Goal: Task Accomplishment & Management: Manage account settings

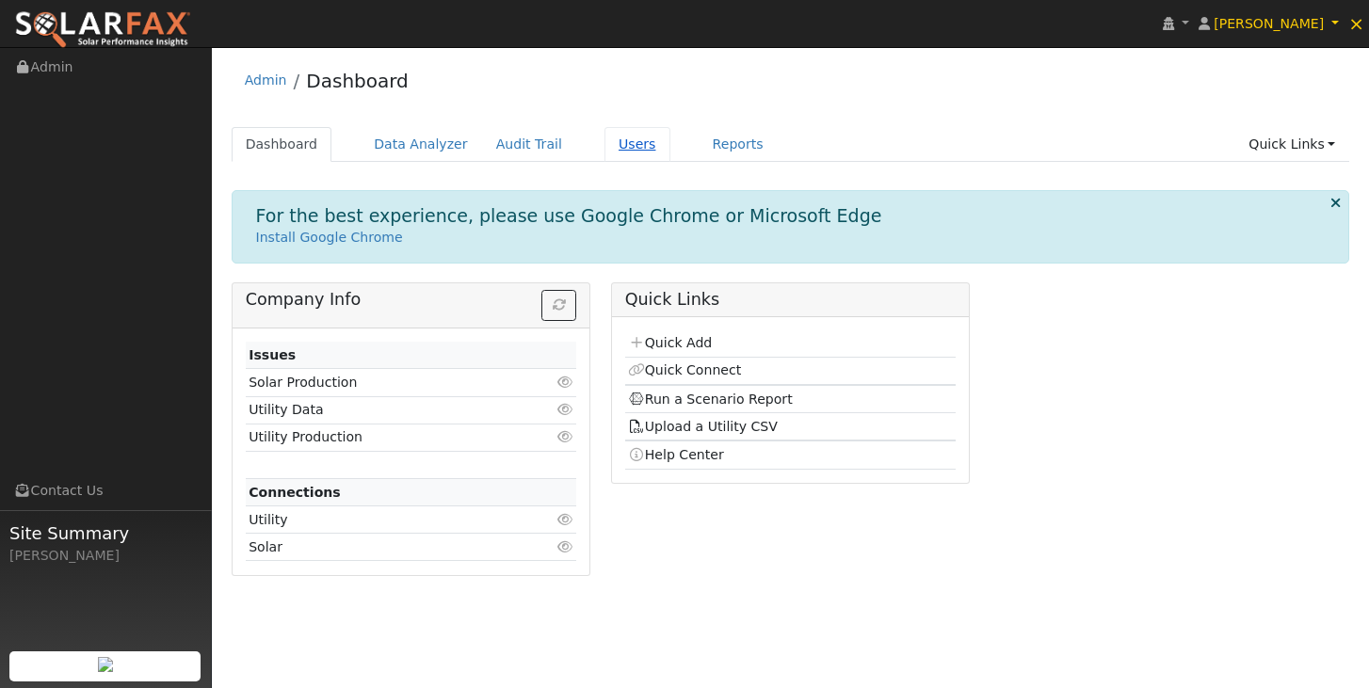
click at [627, 142] on link "Users" at bounding box center [638, 144] width 66 height 35
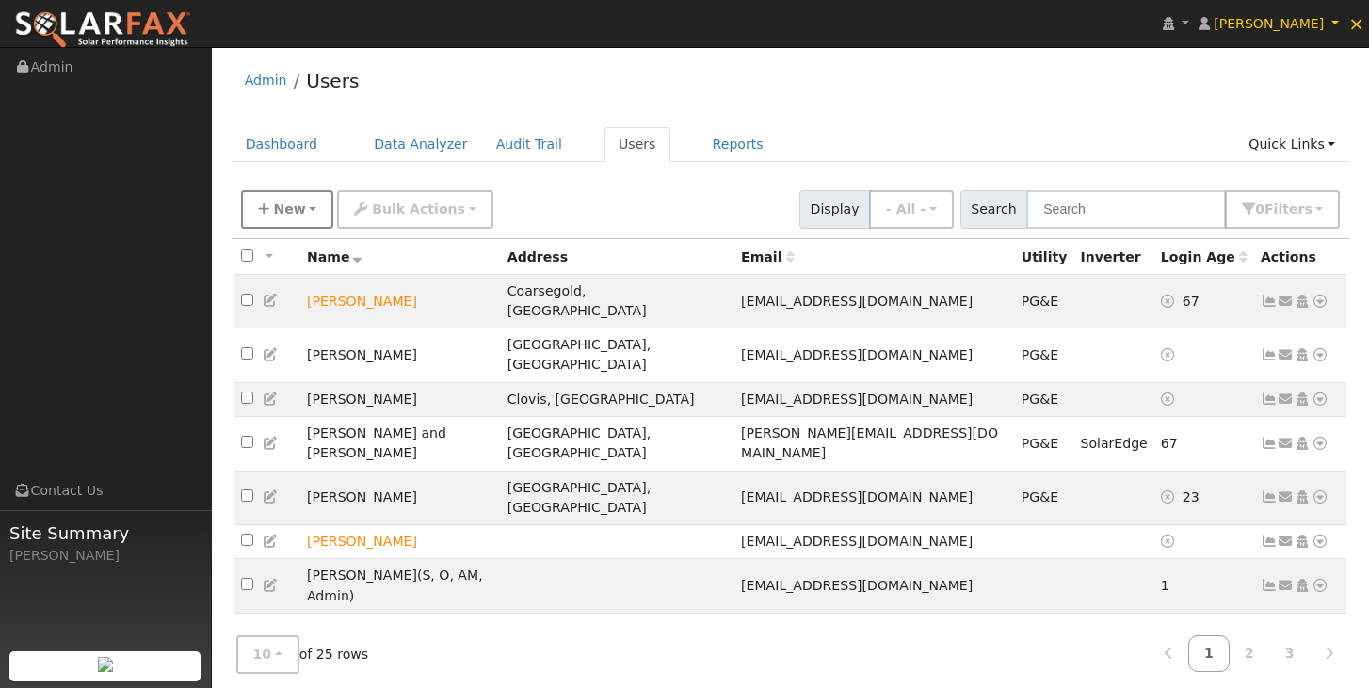
click at [297, 204] on span "New" at bounding box center [289, 209] width 32 height 15
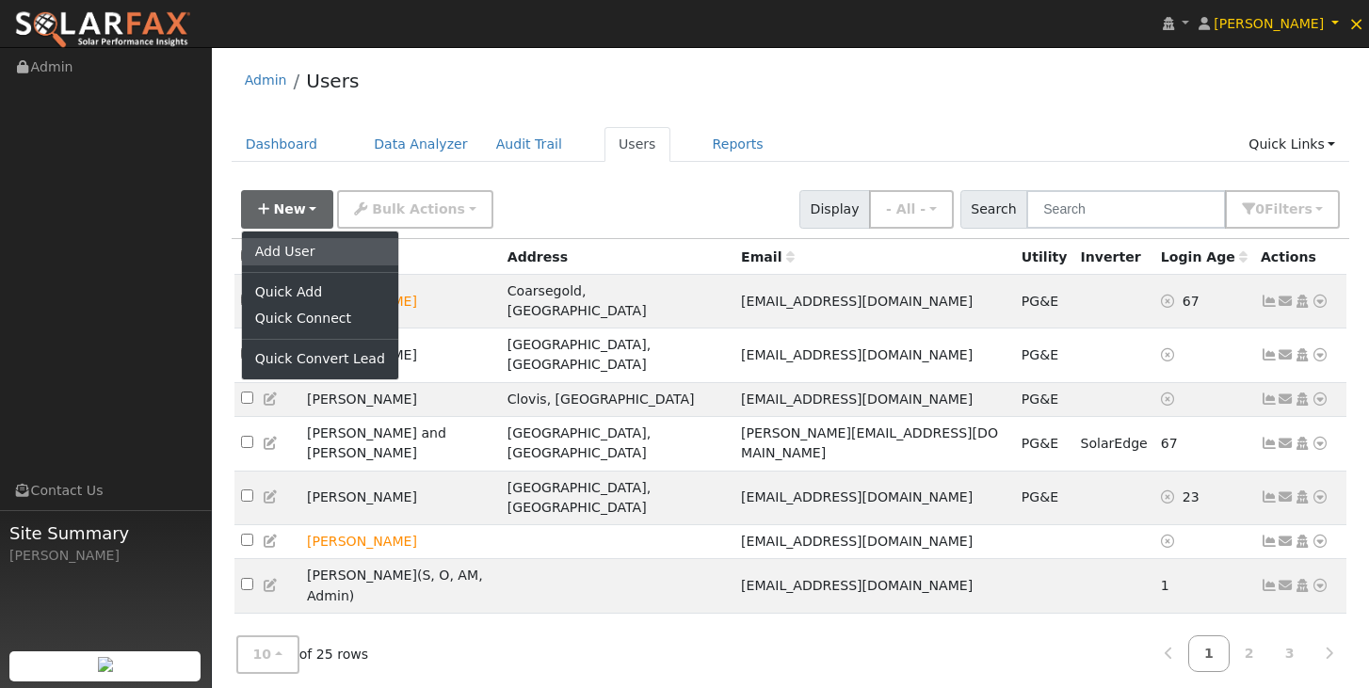
click at [291, 259] on link "Add User" at bounding box center [320, 251] width 156 height 26
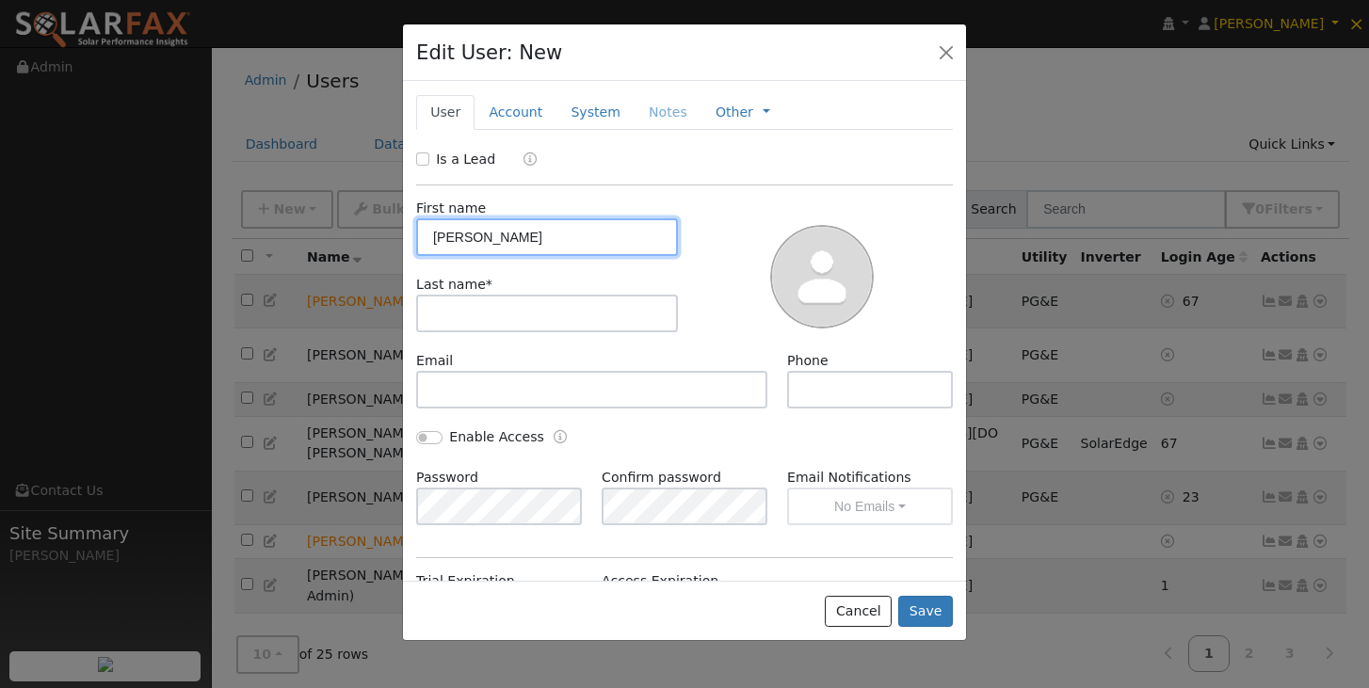
type input "Rob"
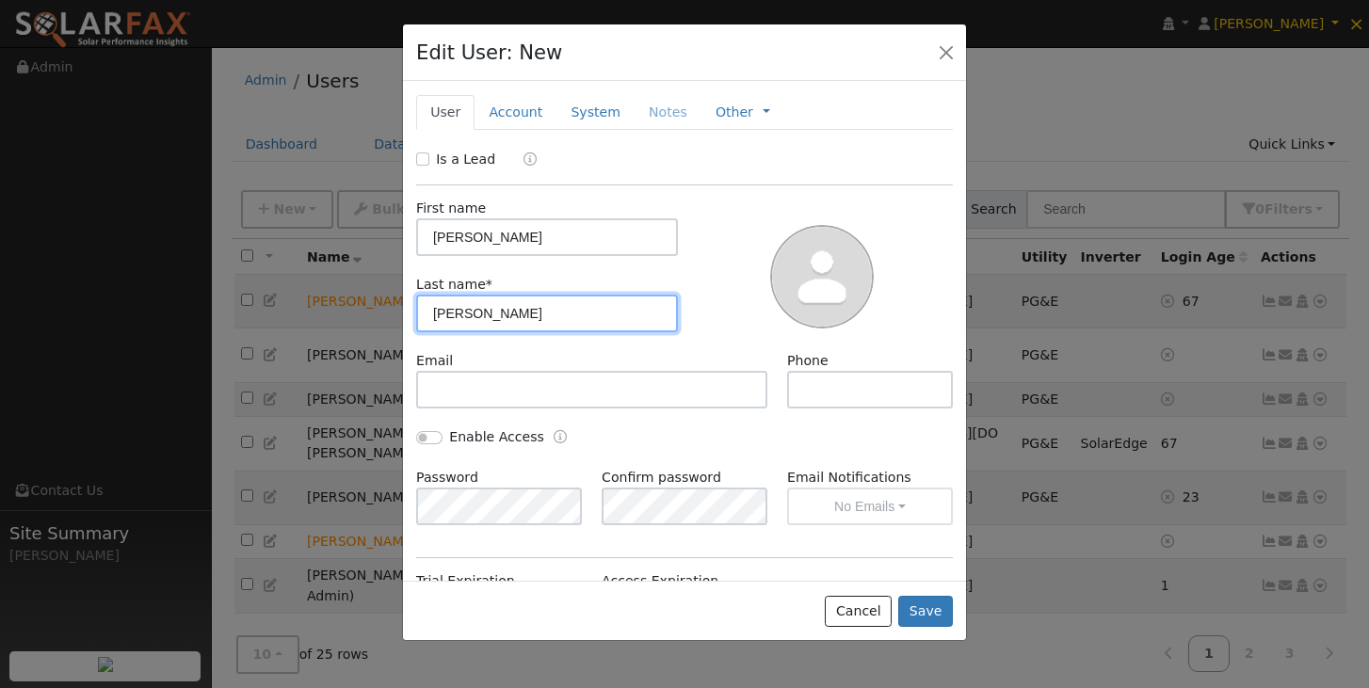
type input "Porcella"
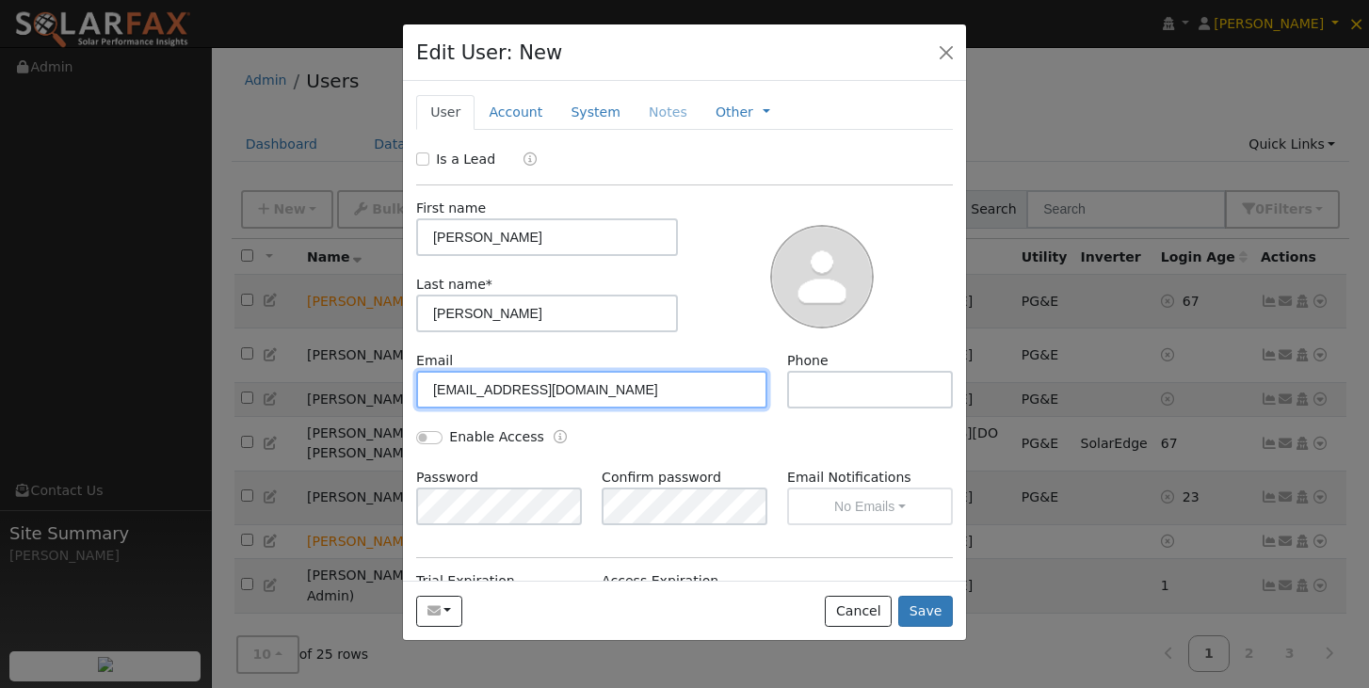
type input "robporcella210@gmail.com"
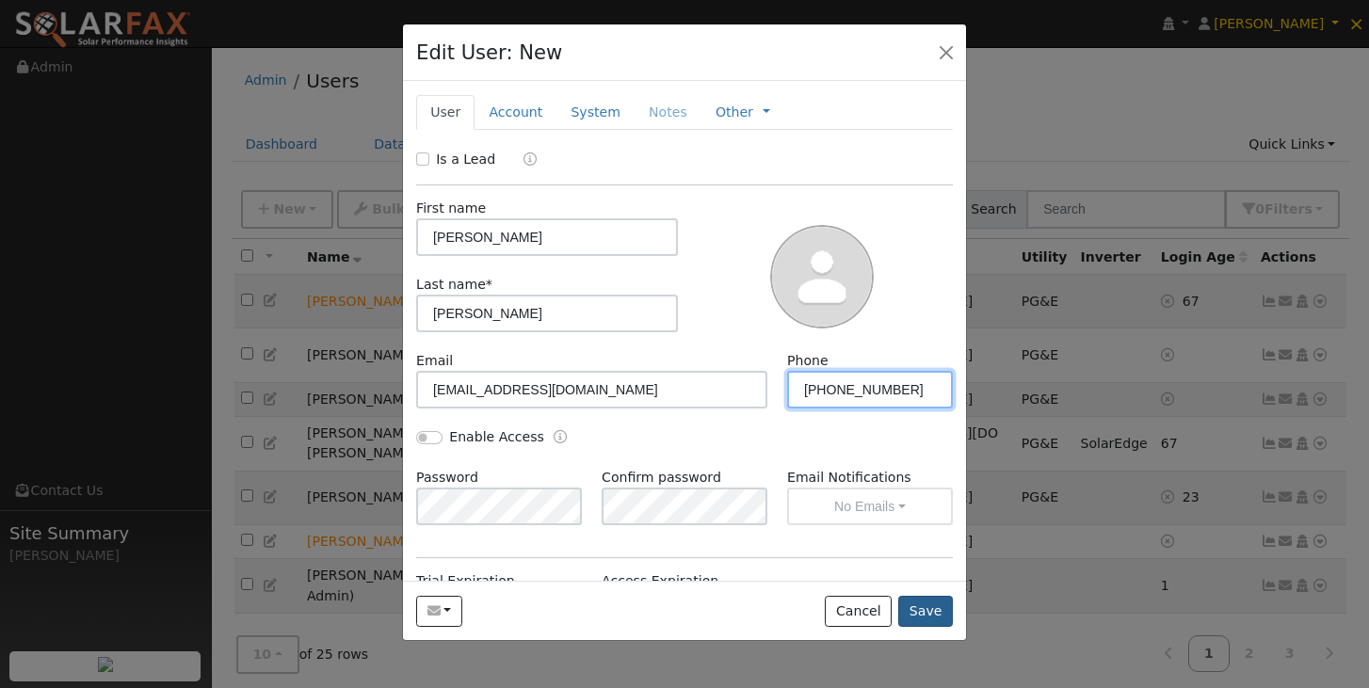
type input "559-270-4549"
click at [923, 615] on button "Save" at bounding box center [925, 612] width 55 height 32
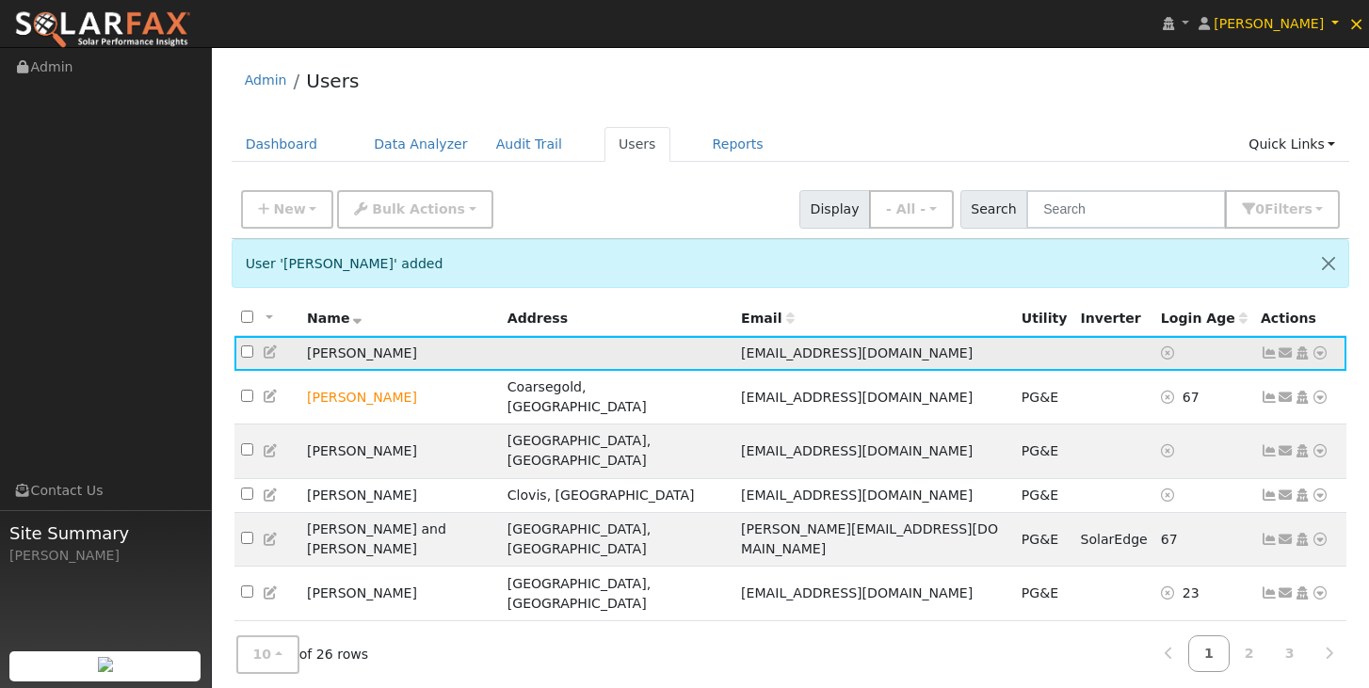
click at [1285, 357] on icon at bounding box center [1286, 353] width 17 height 13
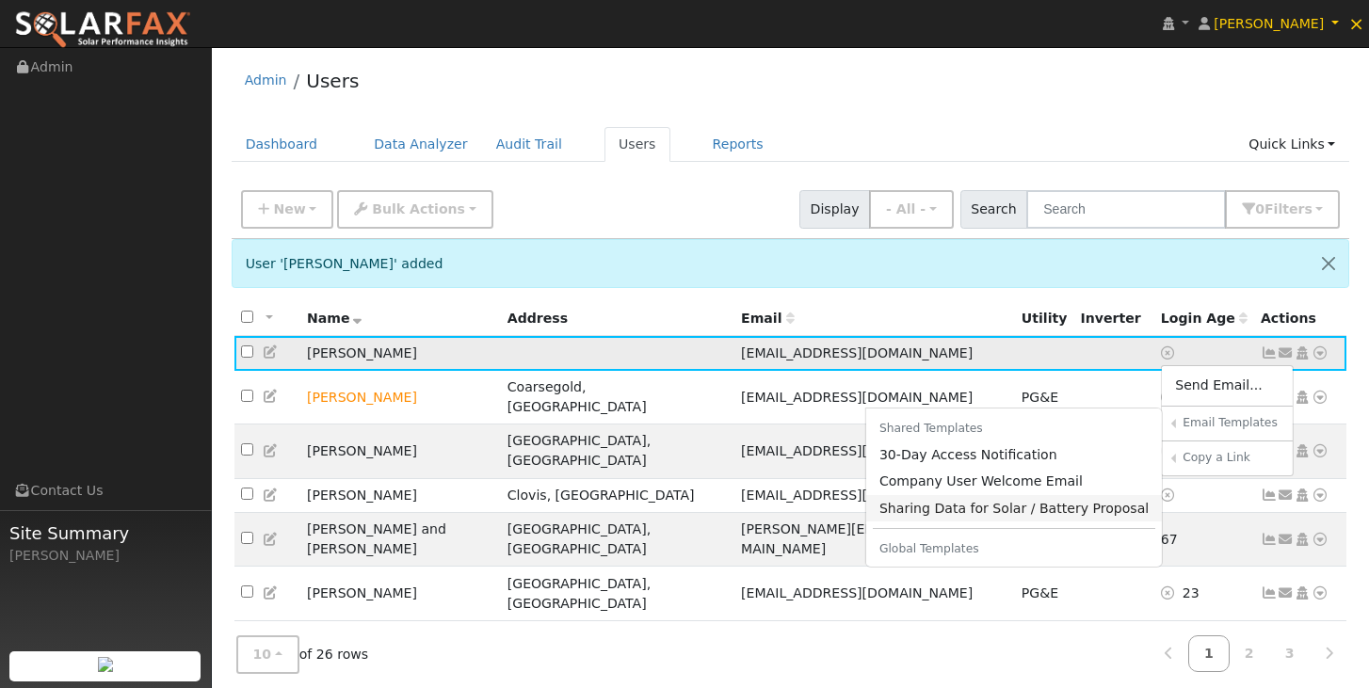
click at [1051, 509] on link "Sharing Data for Solar / Battery Proposal" at bounding box center [1014, 508] width 297 height 26
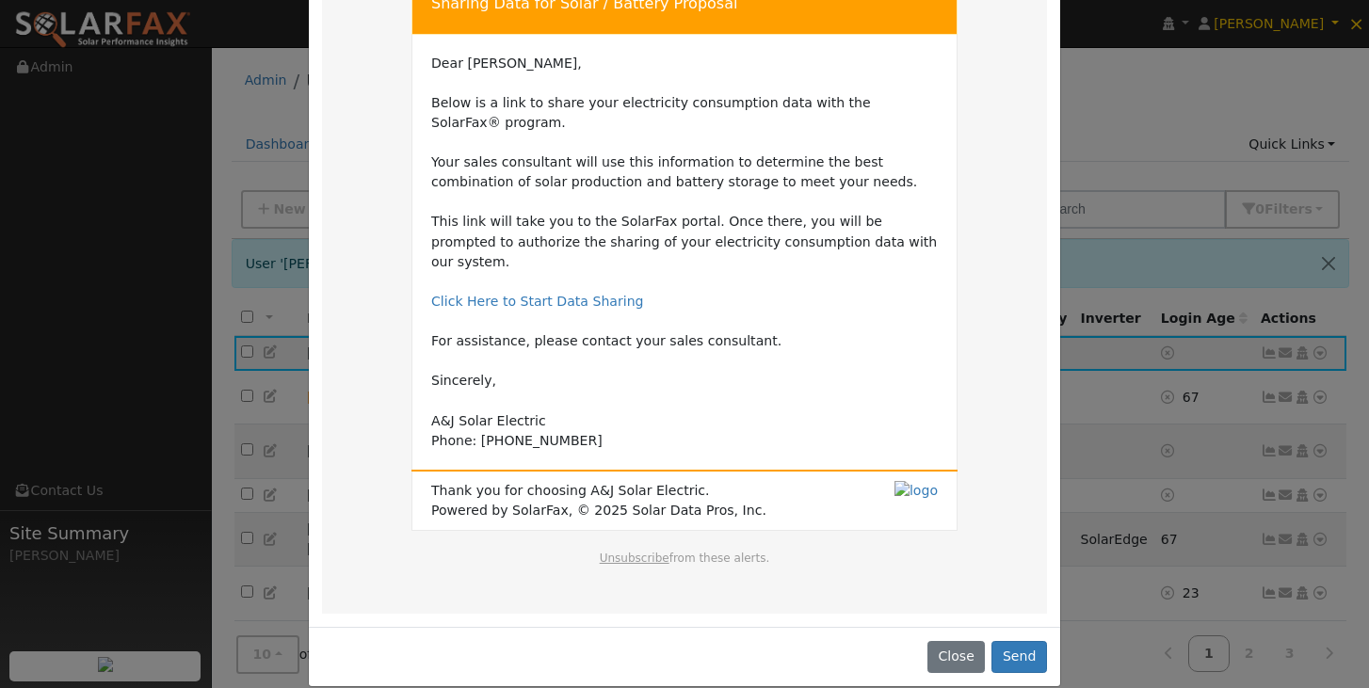
scroll to position [131, 0]
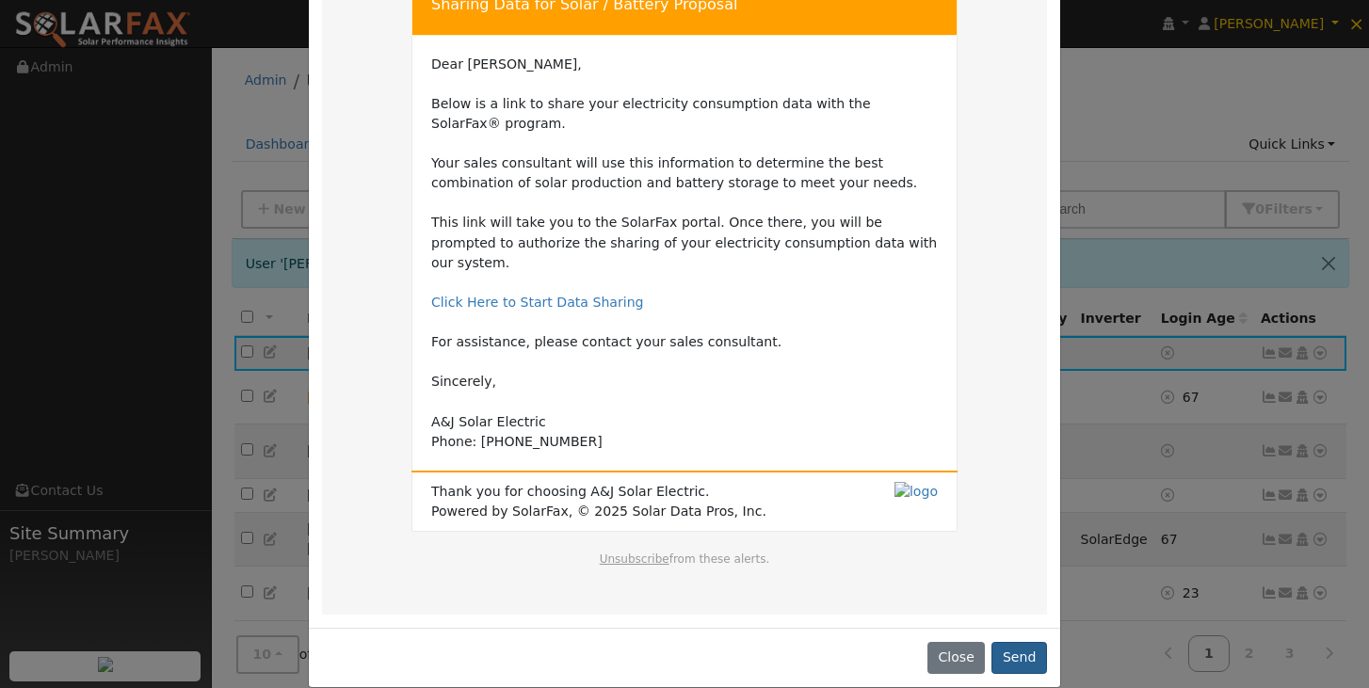
click at [1014, 642] on button "Send" at bounding box center [1020, 658] width 56 height 32
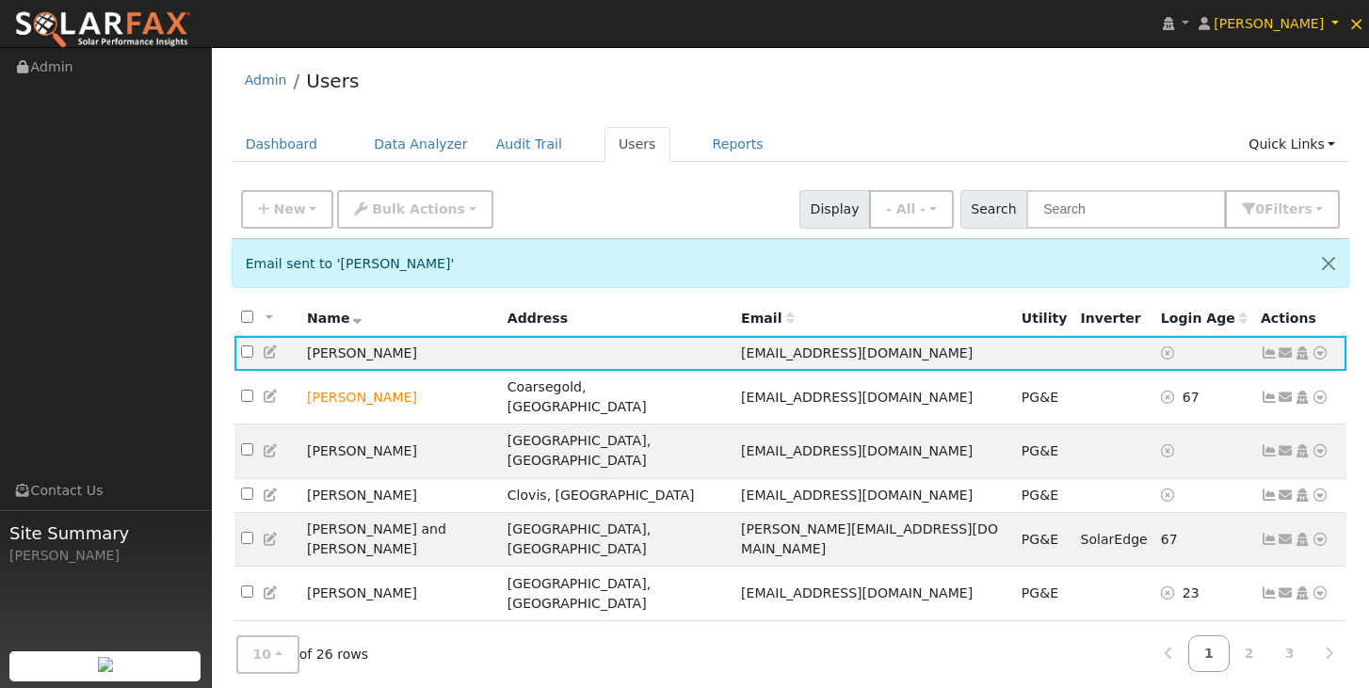
click at [1014, 632] on div "10 10 25 50 100 of 26 rows 1 2 3" at bounding box center [791, 655] width 1119 height 67
